Goal: Information Seeking & Learning: Learn about a topic

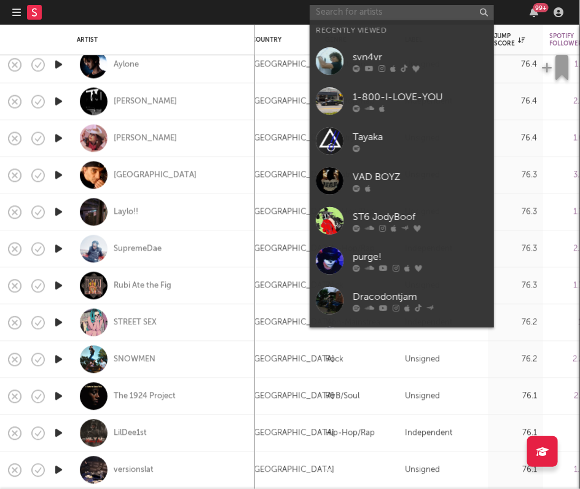
click at [358, 16] on input "text" at bounding box center [402, 12] width 184 height 15
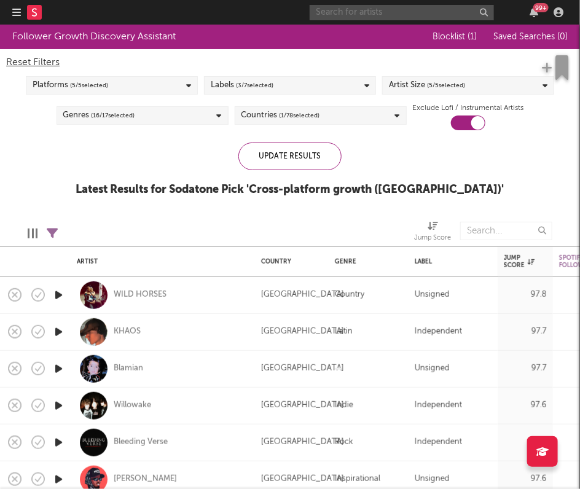
click at [381, 14] on input "text" at bounding box center [402, 12] width 184 height 15
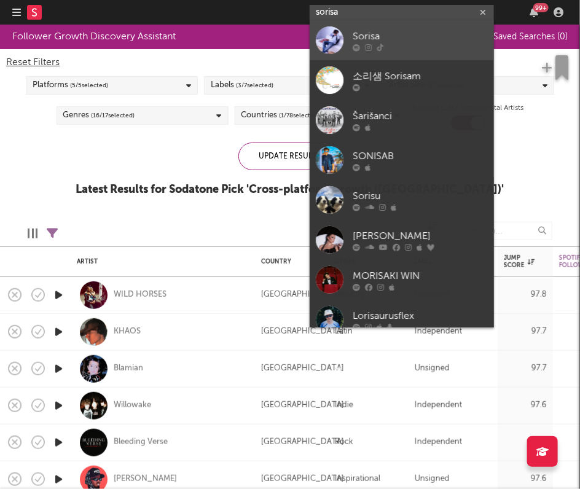
type input "sorisa"
click at [403, 33] on div "Sorisa" at bounding box center [420, 36] width 135 height 15
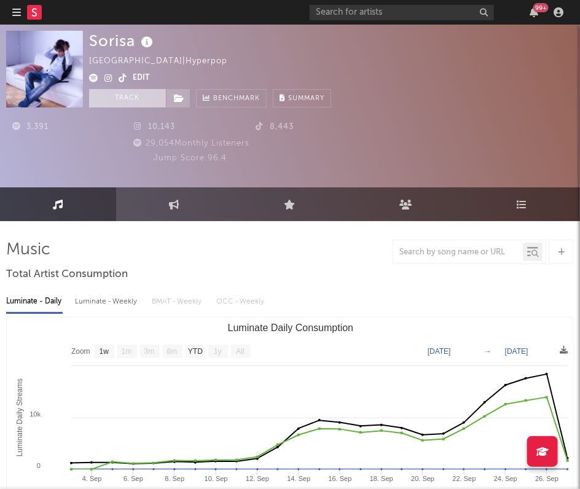
click at [128, 101] on button "Track" at bounding box center [127, 98] width 77 height 18
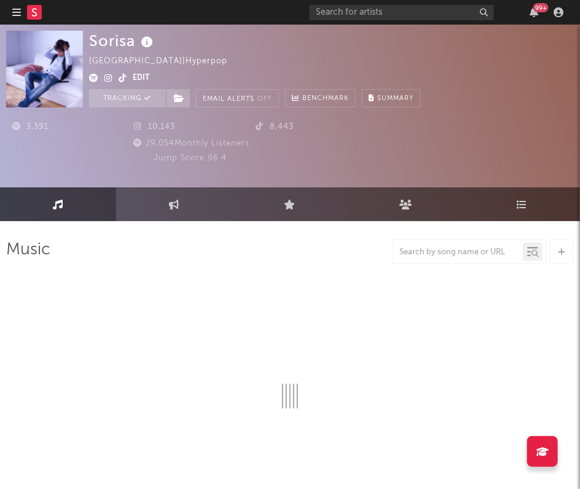
select select "1w"
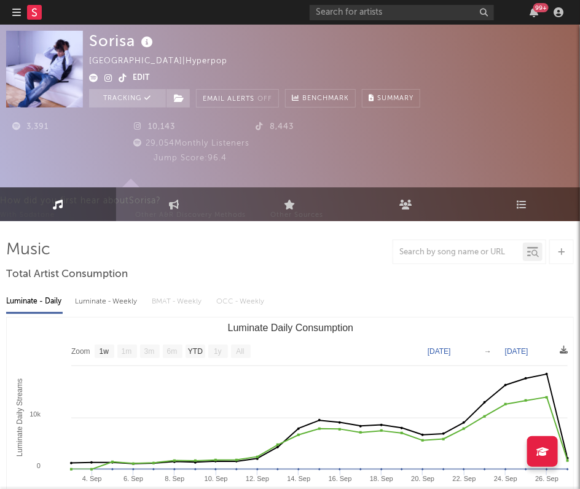
click at [13, 11] on icon "button" at bounding box center [16, 12] width 9 height 10
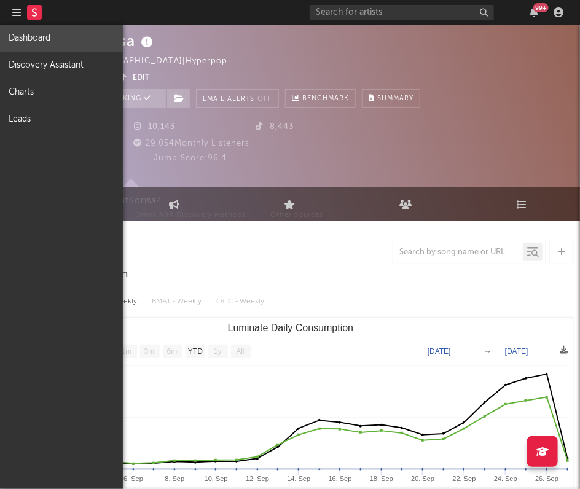
click at [48, 39] on link "Dashboard" at bounding box center [61, 38] width 123 height 27
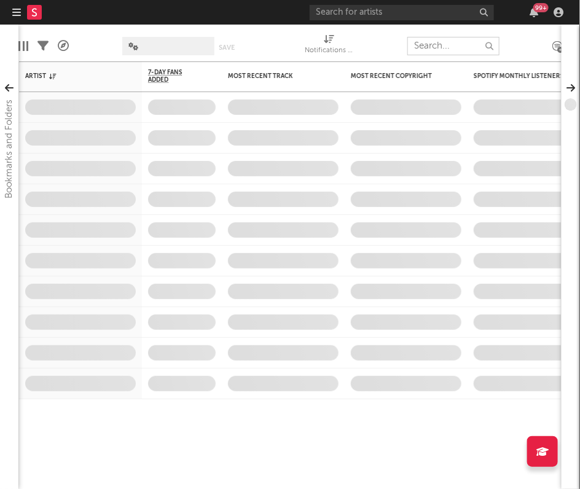
click at [456, 52] on input "text" at bounding box center [453, 46] width 92 height 18
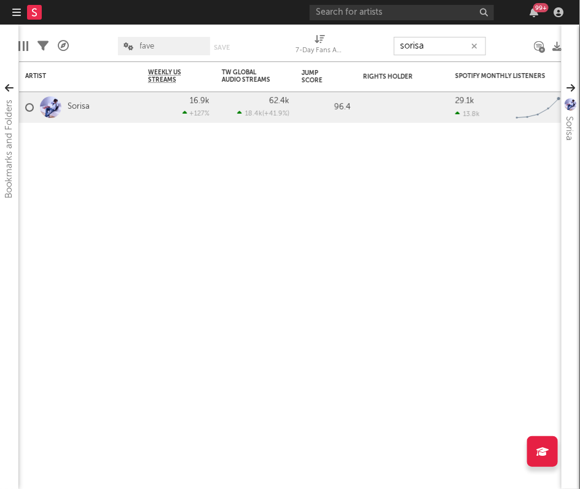
type input "sorisa"
click at [420, 10] on input "text" at bounding box center [402, 12] width 184 height 15
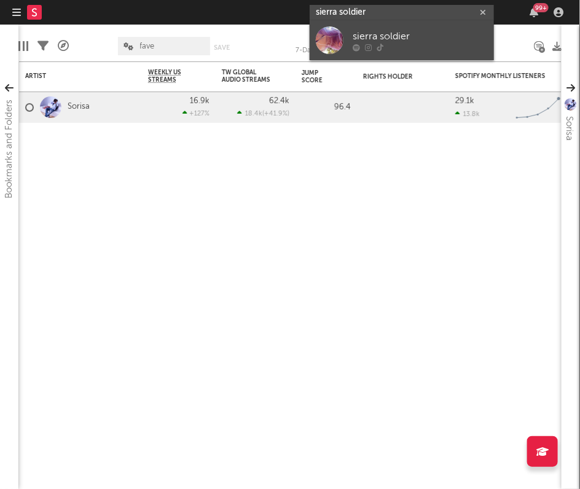
type input "sierra soldier"
click at [425, 31] on div "sierra soldier" at bounding box center [420, 36] width 135 height 15
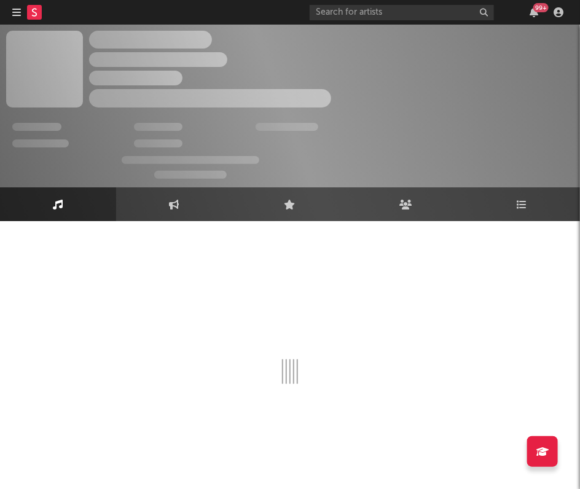
select select "1w"
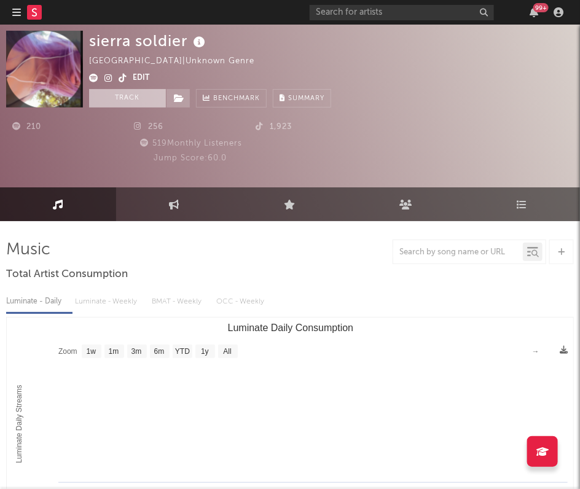
click at [127, 104] on button "Track" at bounding box center [127, 98] width 77 height 18
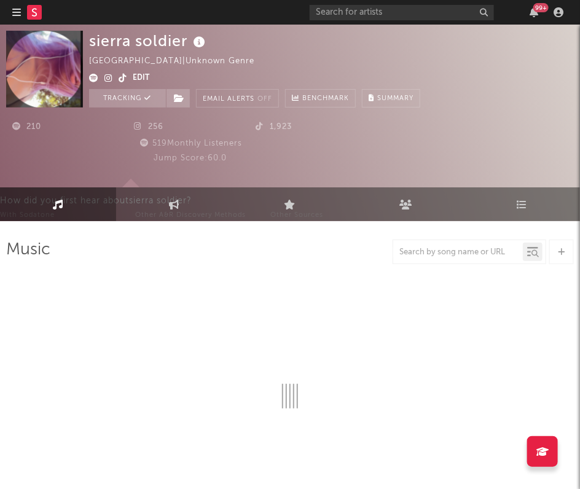
select select "1w"
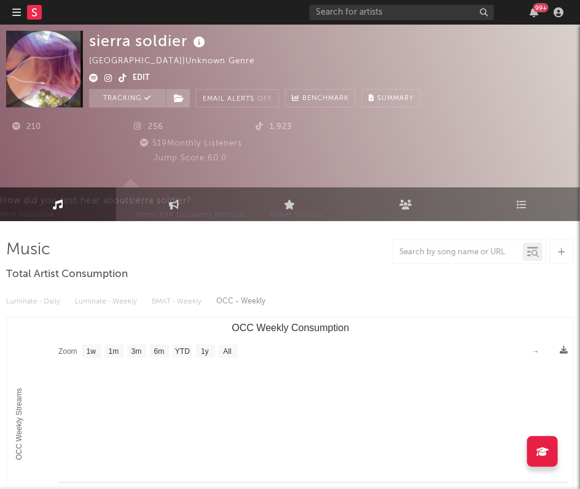
click at [15, 8] on icon "button" at bounding box center [16, 12] width 9 height 10
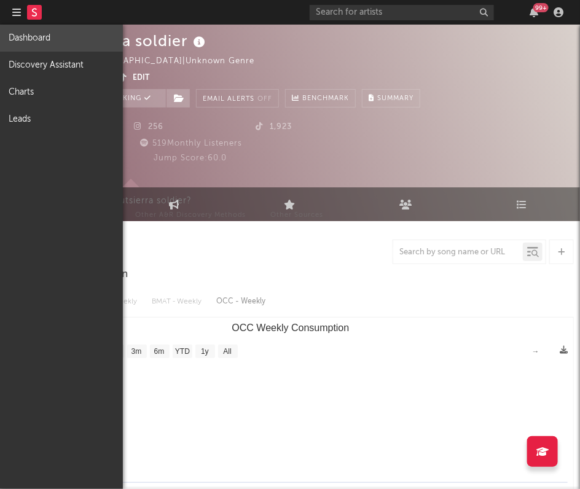
click at [58, 37] on link "Dashboard" at bounding box center [61, 38] width 123 height 27
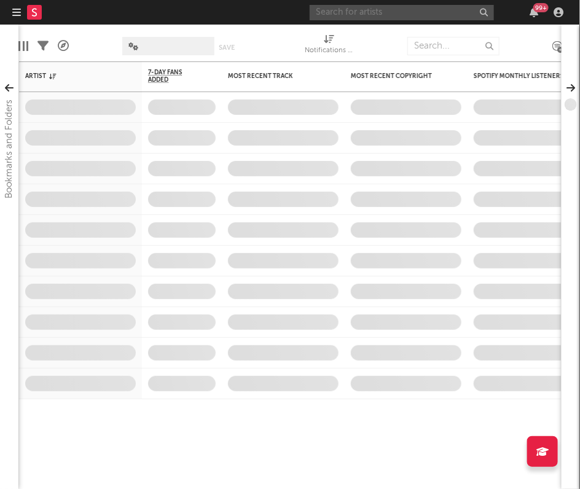
click at [337, 9] on input "text" at bounding box center [402, 12] width 184 height 15
click at [385, 39] on div at bounding box center [380, 46] width 35 height 31
click at [431, 47] on input "text" at bounding box center [453, 46] width 92 height 18
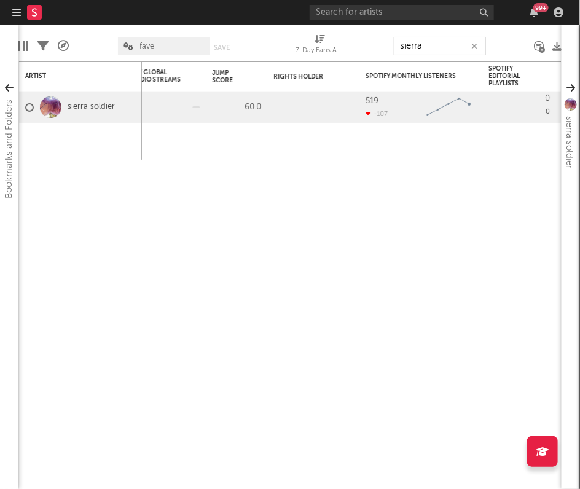
type input "sierra"
